Goal: Find specific page/section: Find specific page/section

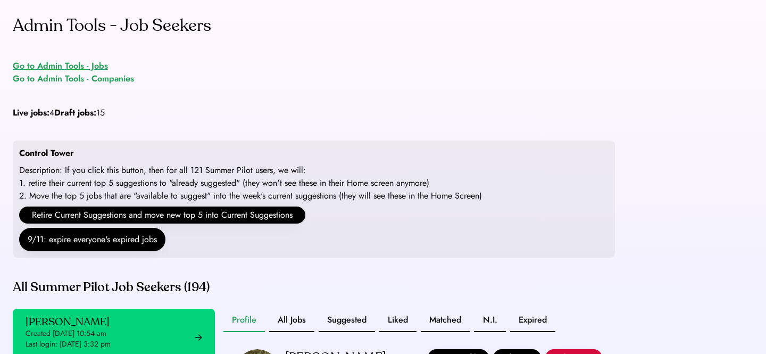
click at [104, 62] on div "Go to Admin Tools - Jobs" at bounding box center [60, 66] width 95 height 13
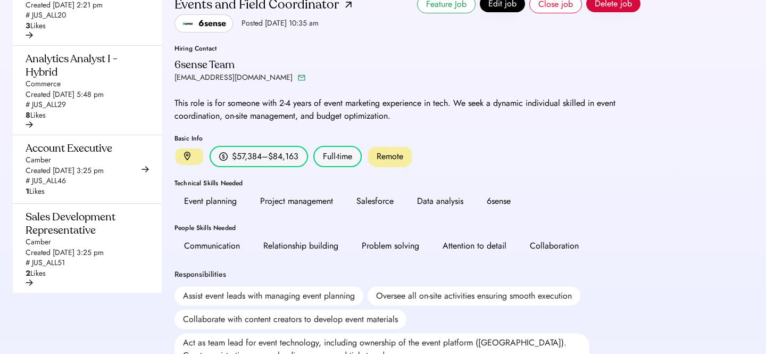
scroll to position [15, 0]
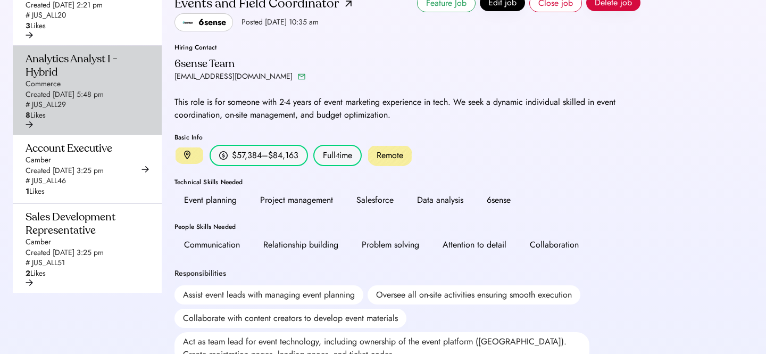
click at [91, 100] on div "Created [DATE] 5:48 pm" at bounding box center [65, 94] width 78 height 11
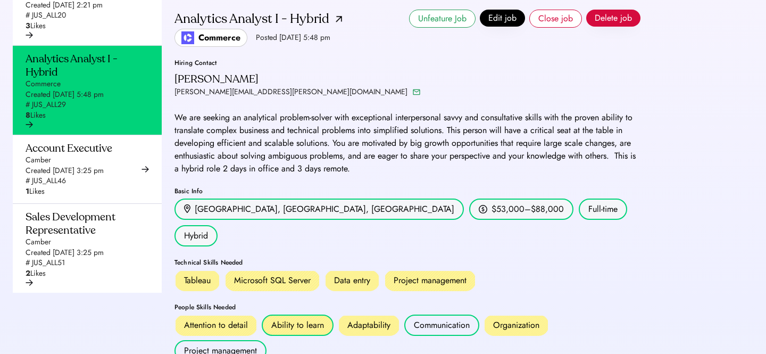
scroll to position [313, 0]
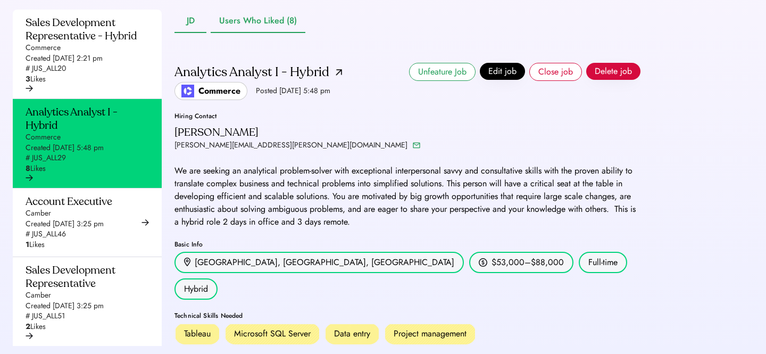
click at [261, 33] on button "Users Who Liked (8)" at bounding box center [258, 21] width 95 height 23
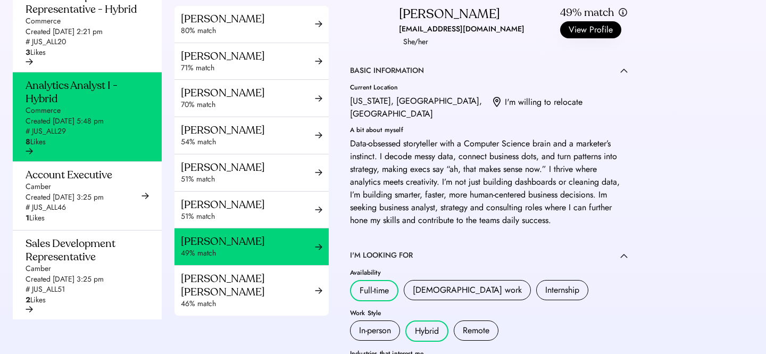
scroll to position [48, 0]
